Goal: Share content

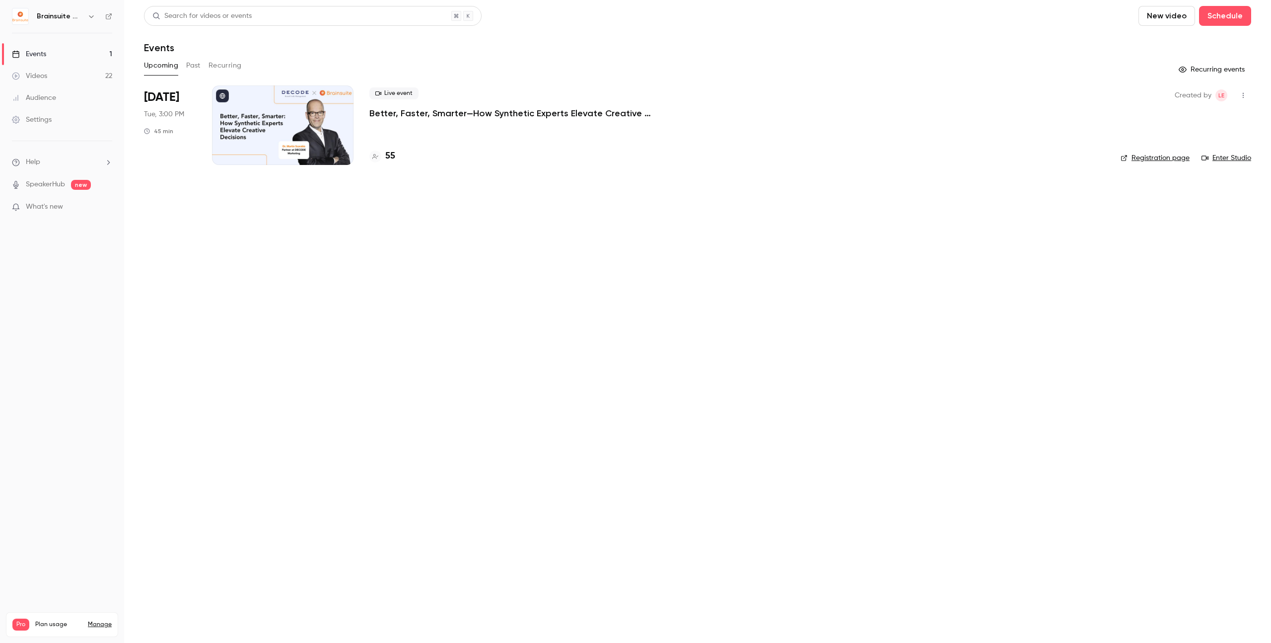
click at [454, 112] on p "Better, Faster, Smarter—How Synthetic Experts Elevate Creative Decisions" at bounding box center [518, 113] width 298 height 12
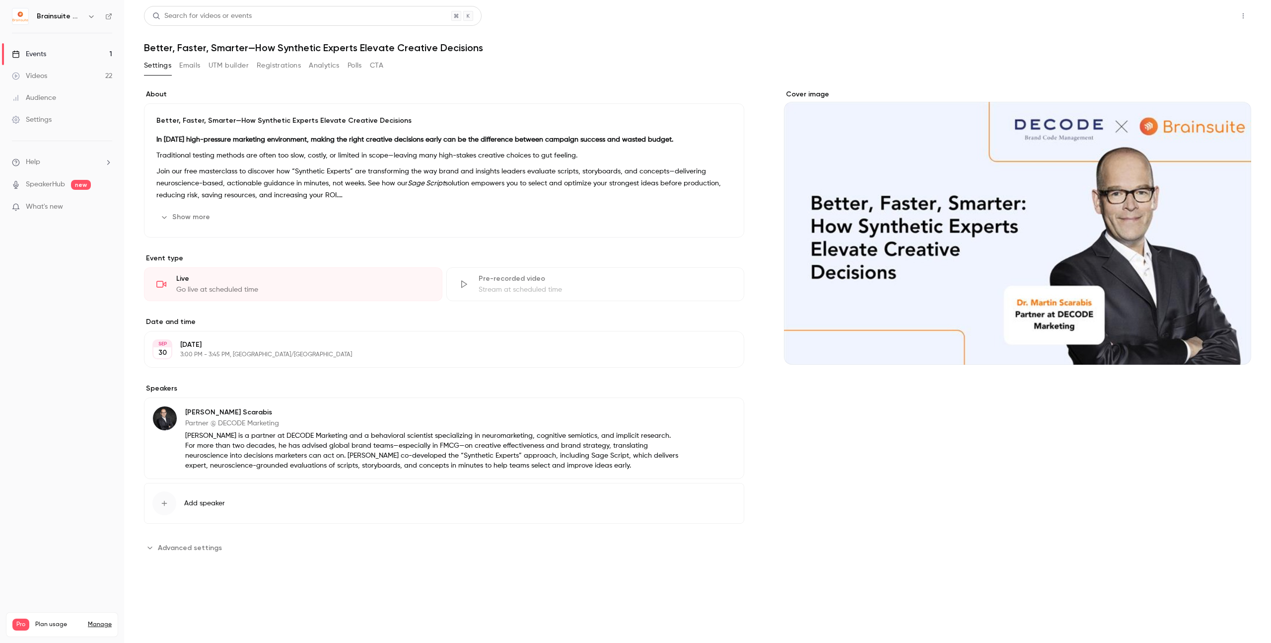
click at [1209, 20] on button "Share" at bounding box center [1207, 16] width 39 height 20
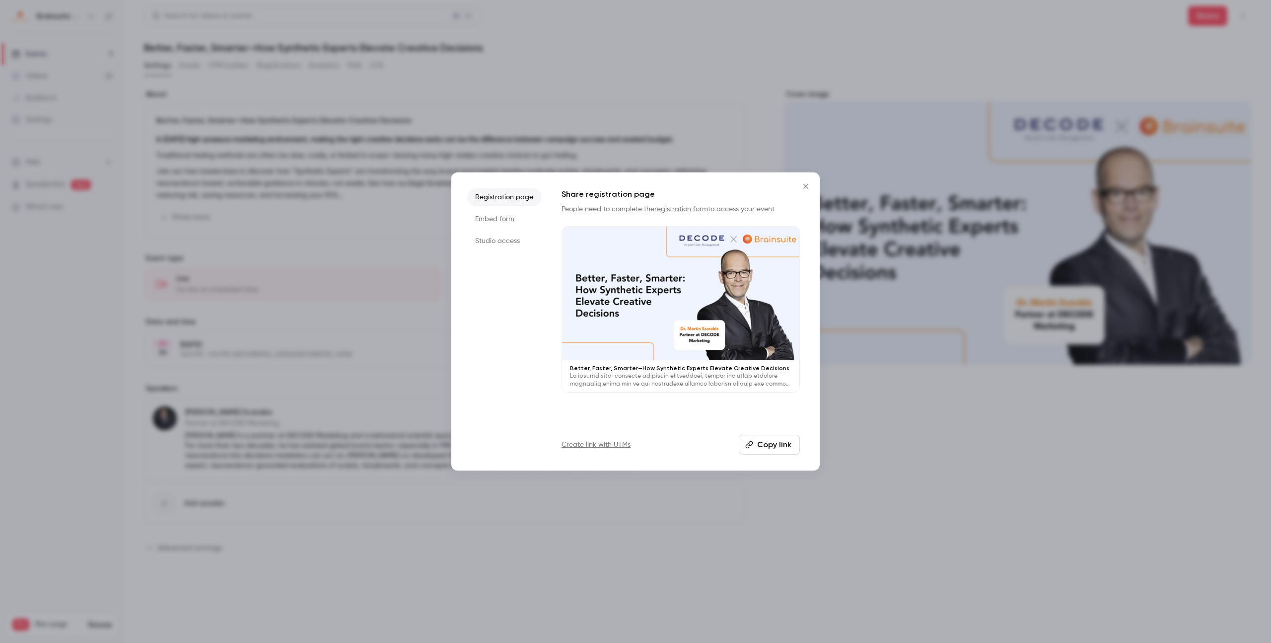
click at [519, 247] on li "Studio access" at bounding box center [504, 241] width 74 height 18
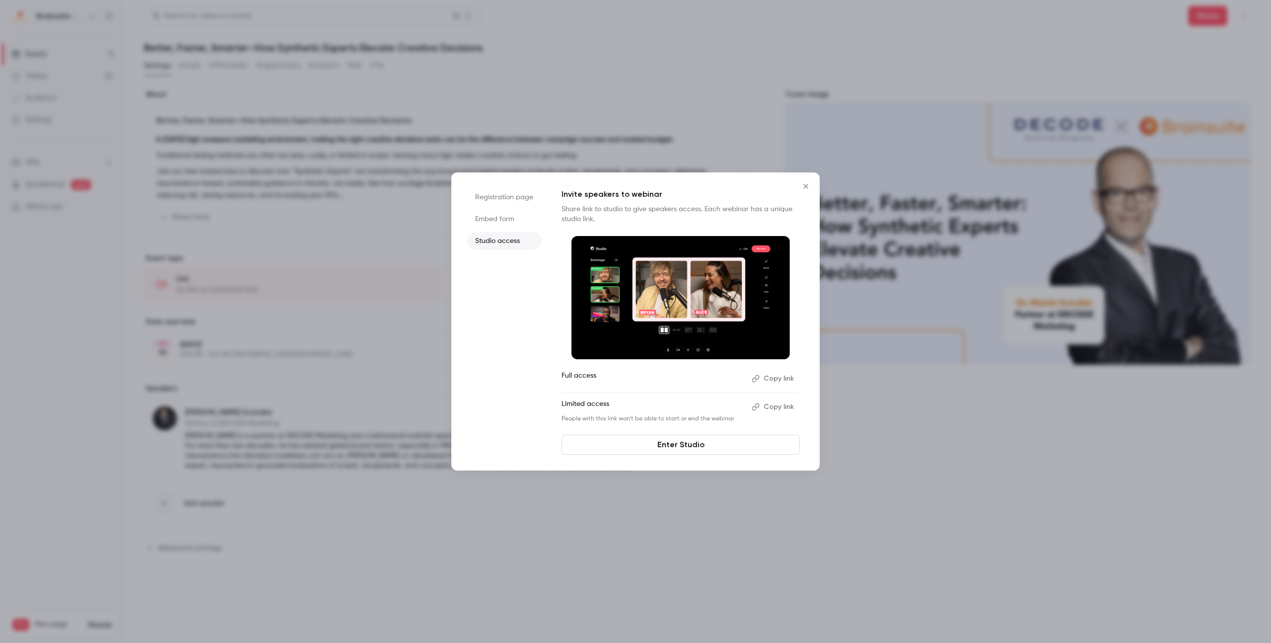
click at [792, 384] on button "Copy link" at bounding box center [774, 378] width 52 height 16
click at [715, 444] on link "Enter Studio" at bounding box center [681, 444] width 238 height 20
